Goal: Task Accomplishment & Management: Manage account settings

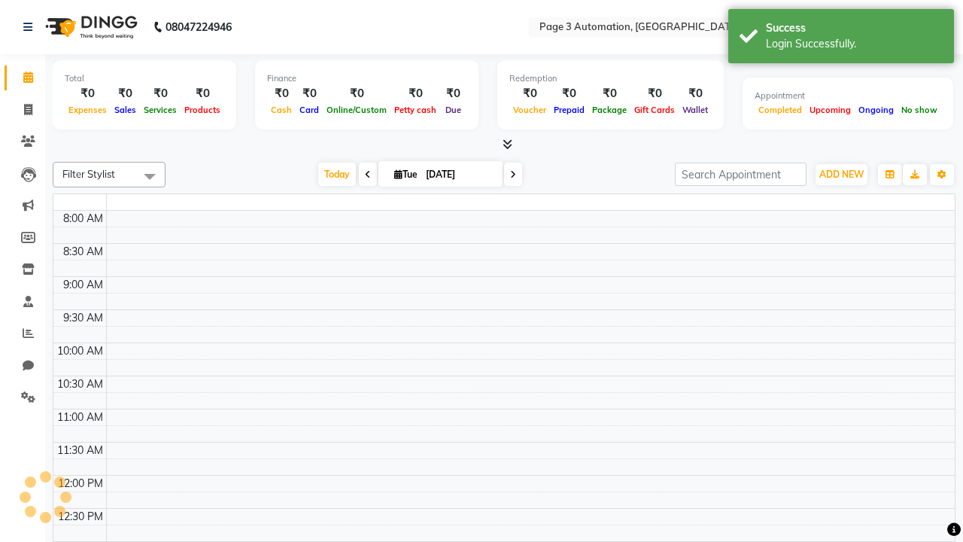
select select "en"
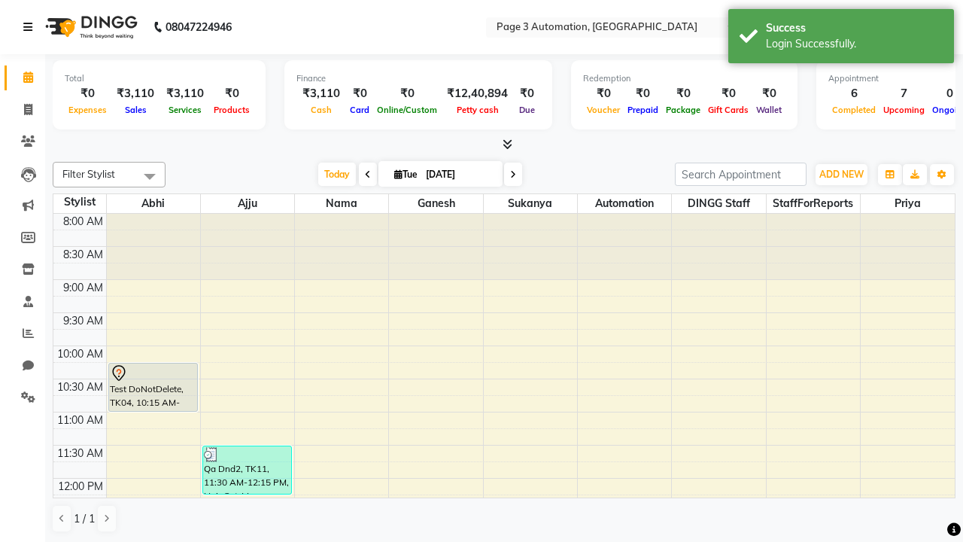
click at [31, 27] on icon at bounding box center [27, 27] width 9 height 11
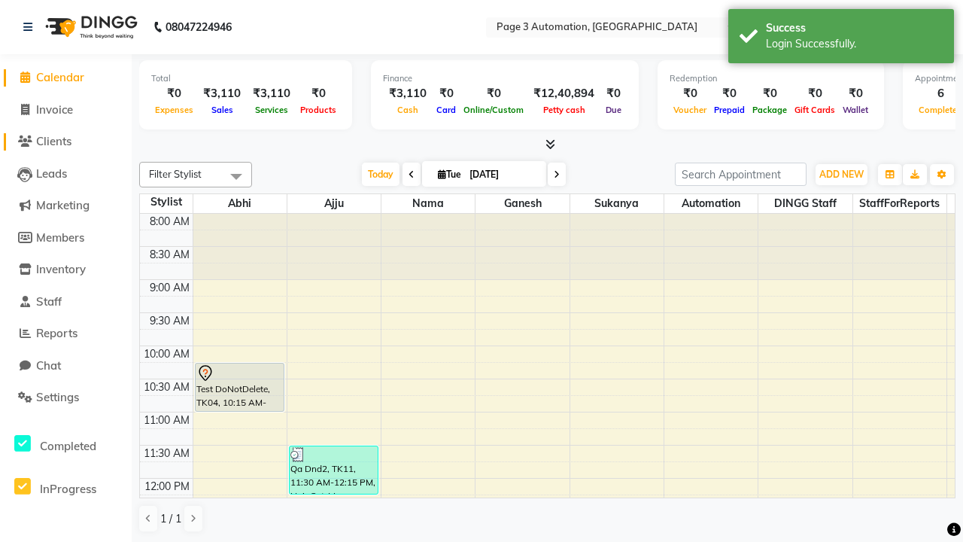
click at [65, 141] on span "Clients" at bounding box center [53, 141] width 35 height 14
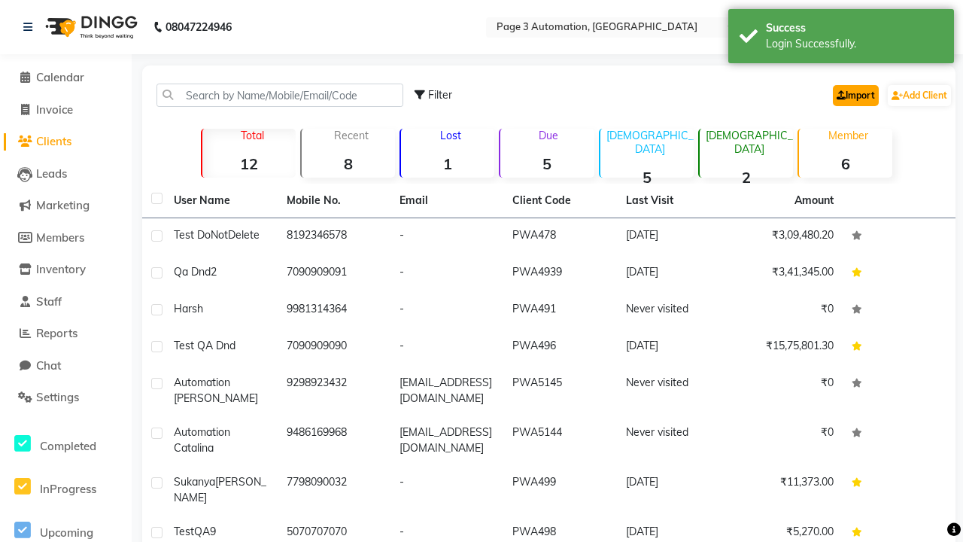
click at [852, 95] on link "Import" at bounding box center [856, 95] width 46 height 21
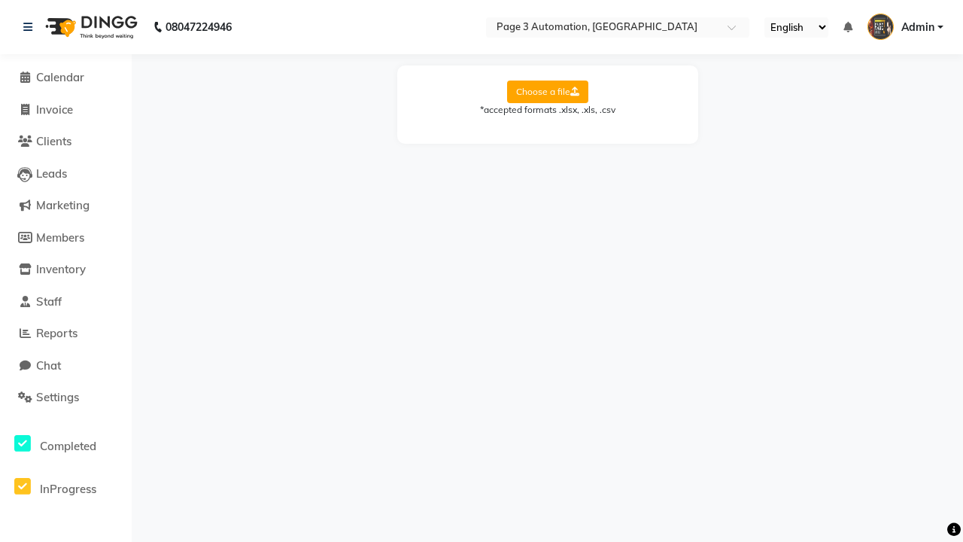
select select "Sheet1"
select select "name"
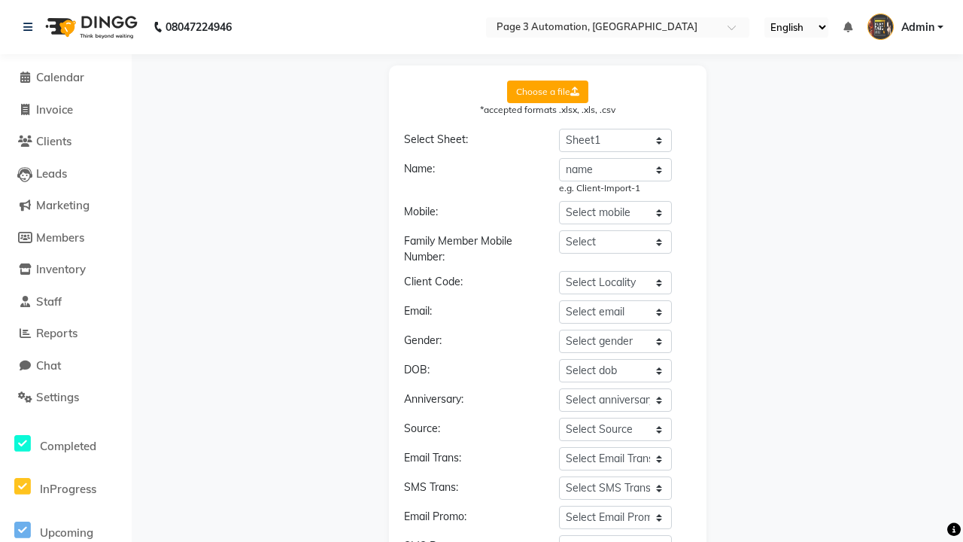
select select "number"
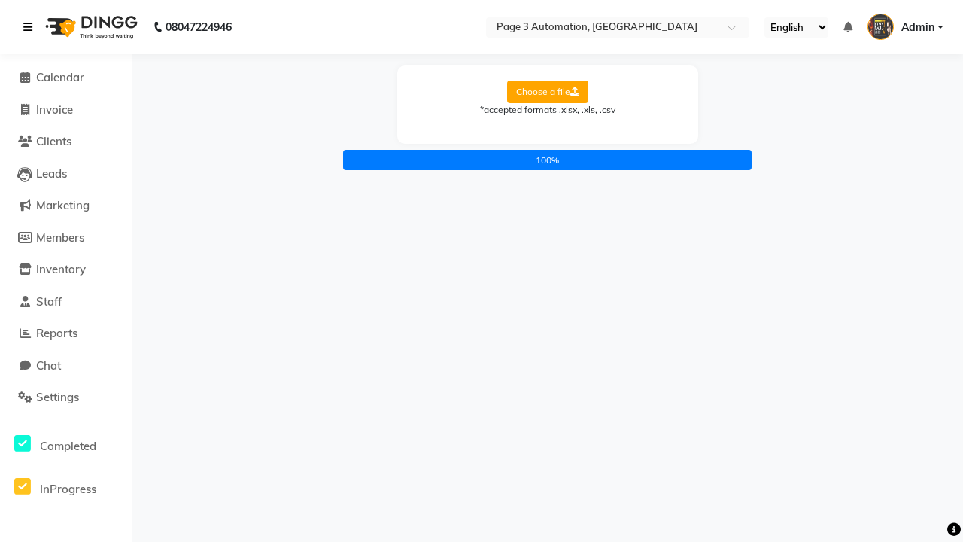
click at [31, 27] on icon at bounding box center [27, 27] width 9 height 11
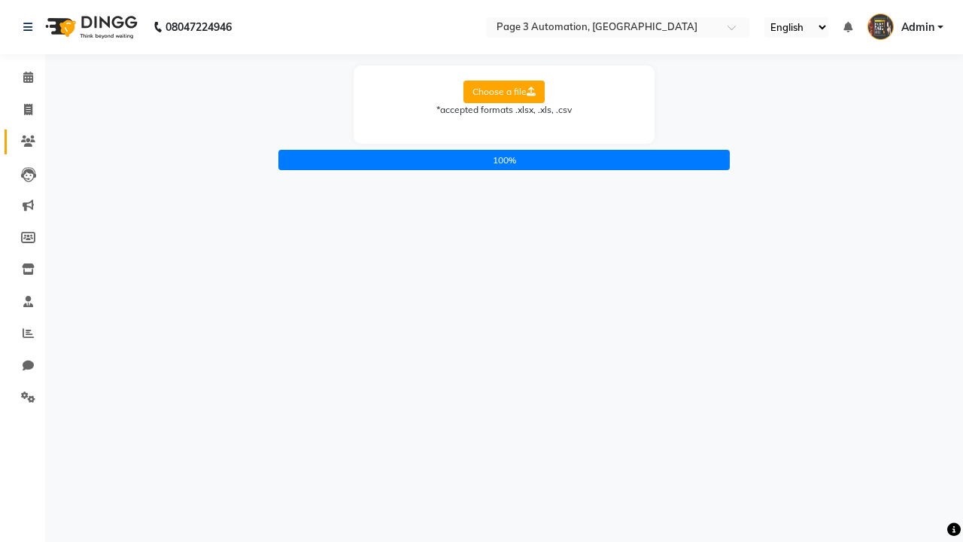
click at [23, 141] on icon at bounding box center [28, 140] width 14 height 11
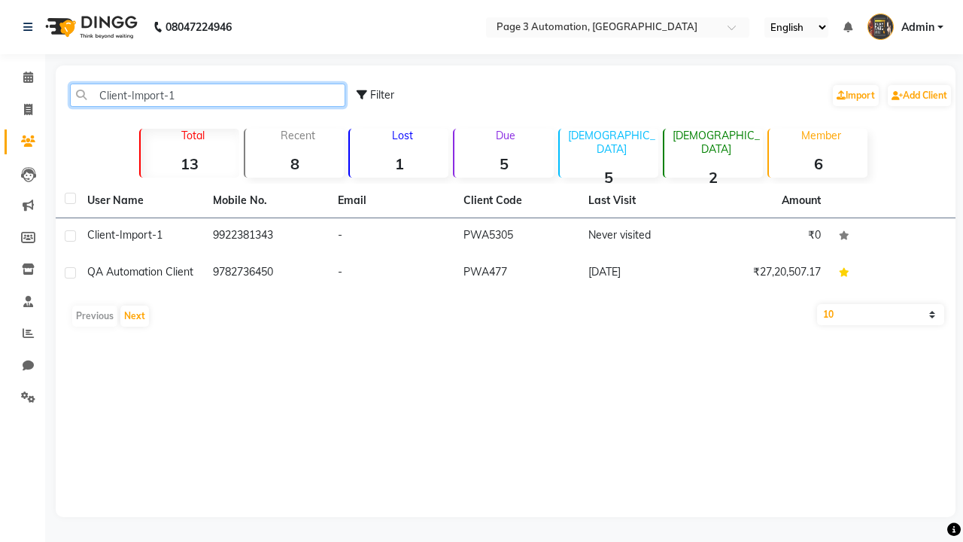
type input "Client-Import-1"
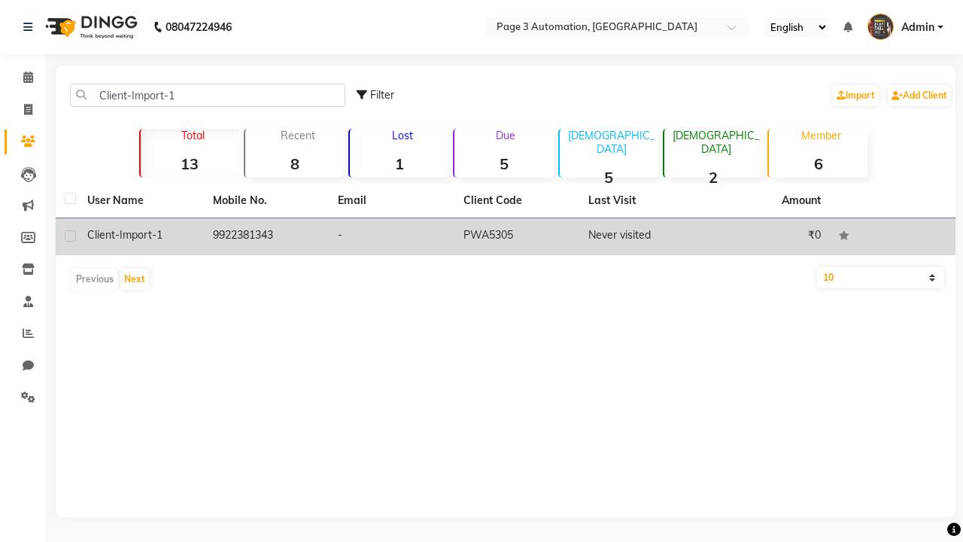
click at [70, 236] on label at bounding box center [70, 235] width 11 height 11
click at [70, 236] on input "checkbox" at bounding box center [70, 237] width 10 height 10
checkbox input "true"
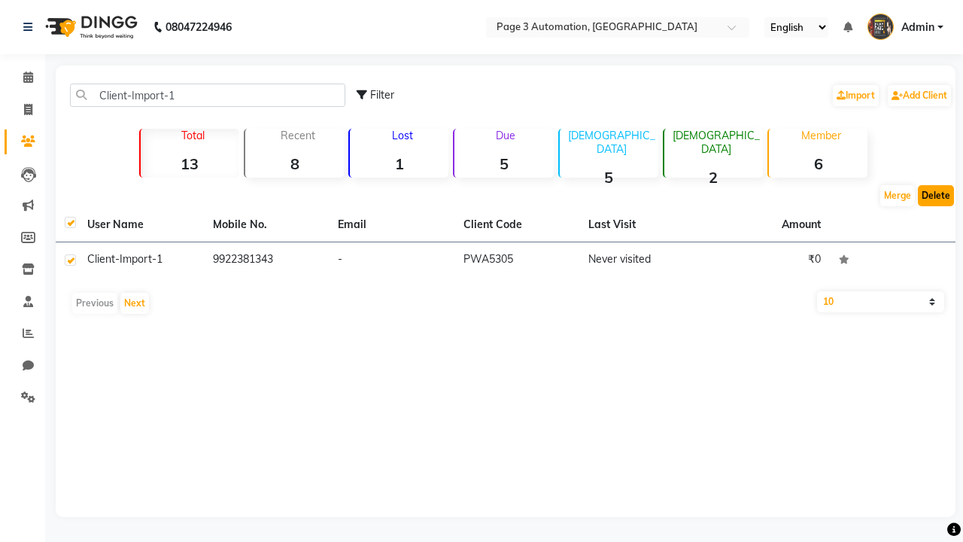
click at [936, 196] on button "Delete" at bounding box center [936, 195] width 36 height 21
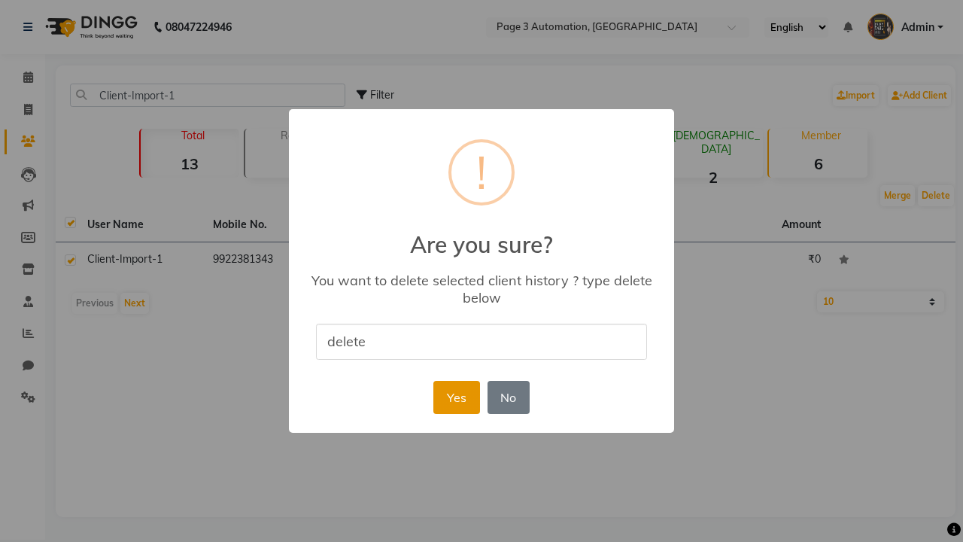
type input "delete"
click at [456, 397] on button "Yes" at bounding box center [456, 397] width 46 height 33
